Goal: Understand process/instructions: Learn how to perform a task or action

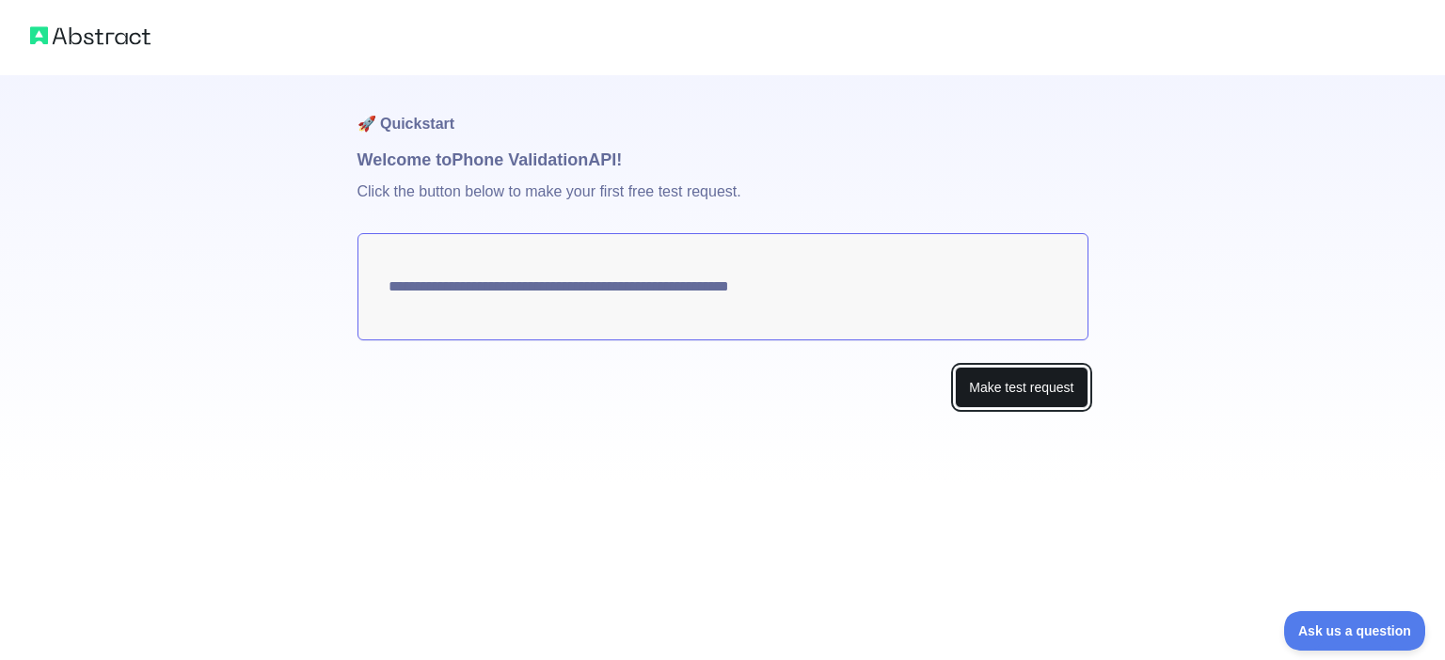
click at [1041, 393] on button "Make test request" at bounding box center [1021, 388] width 133 height 42
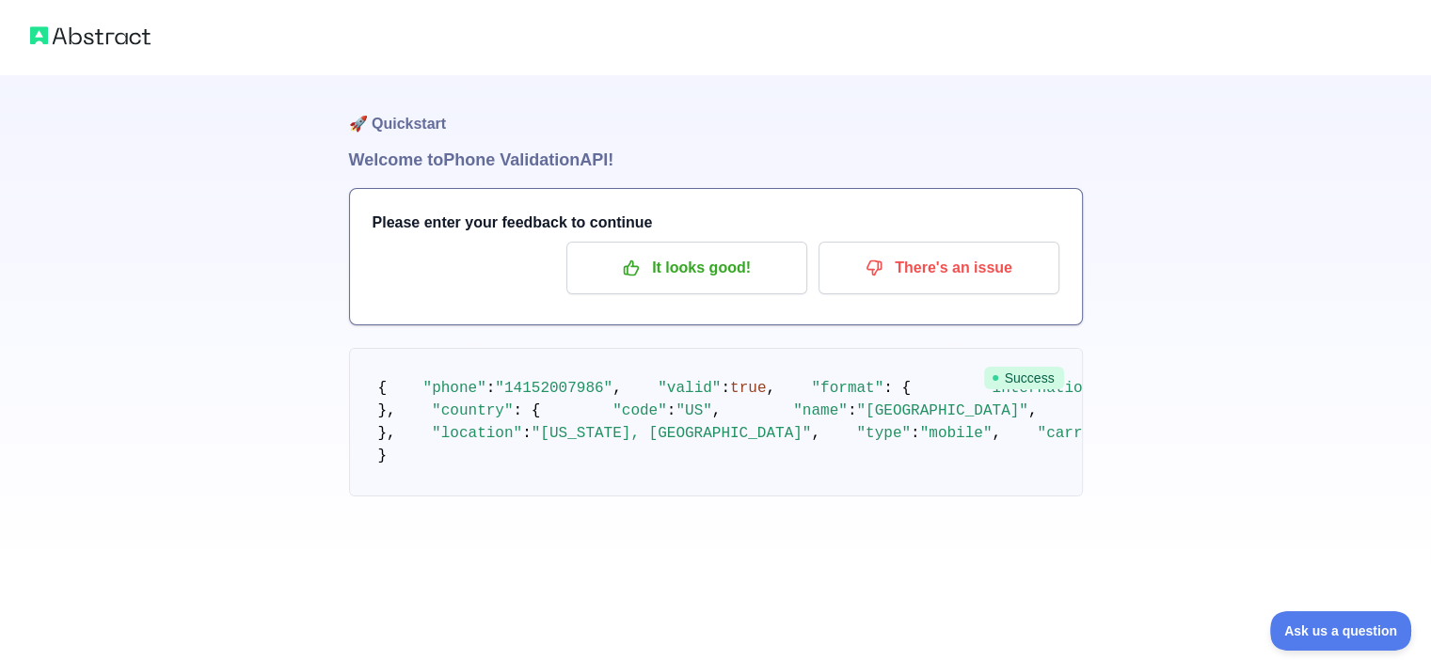
scroll to position [179, 0]
drag, startPoint x: 527, startPoint y: 321, endPoint x: 643, endPoint y: 315, distance: 116.8
copy span "[PHONE_NUMBER]"
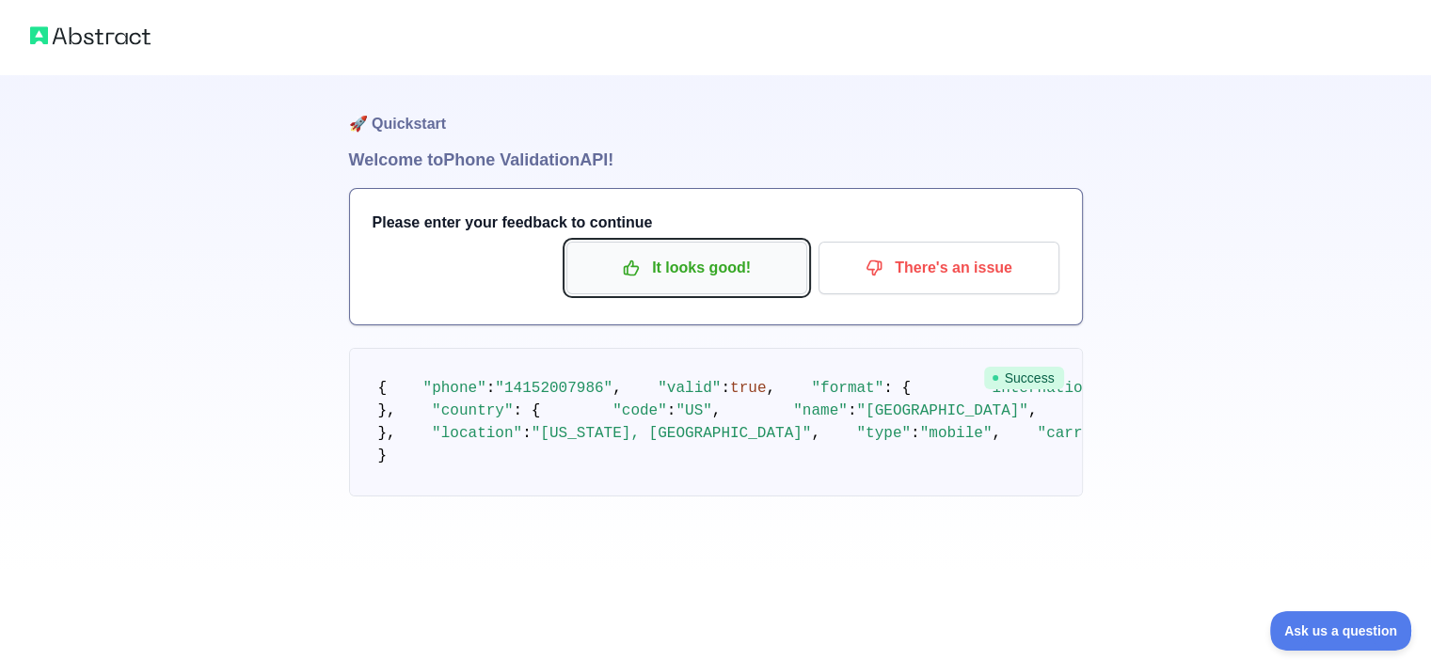
click at [662, 272] on p "It looks good!" at bounding box center [686, 268] width 213 height 32
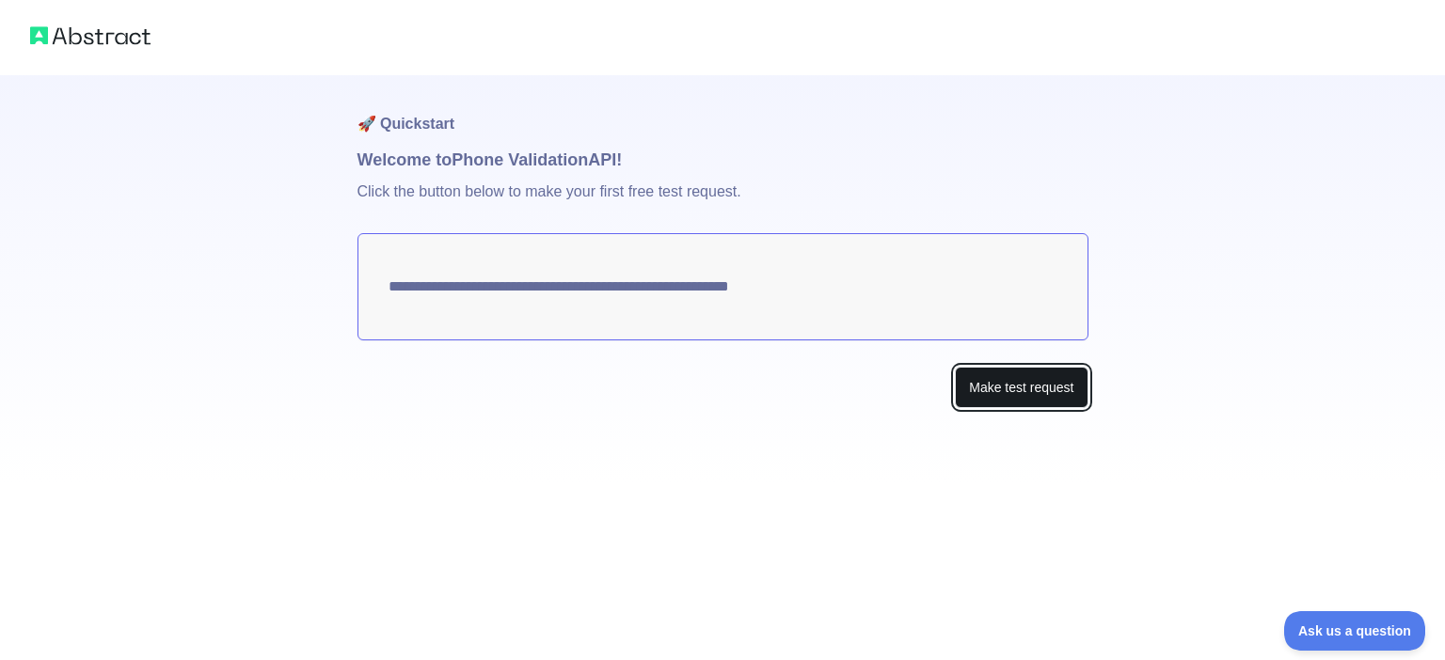
click at [1004, 392] on button "Make test request" at bounding box center [1021, 388] width 133 height 42
